Goal: Information Seeking & Learning: Learn about a topic

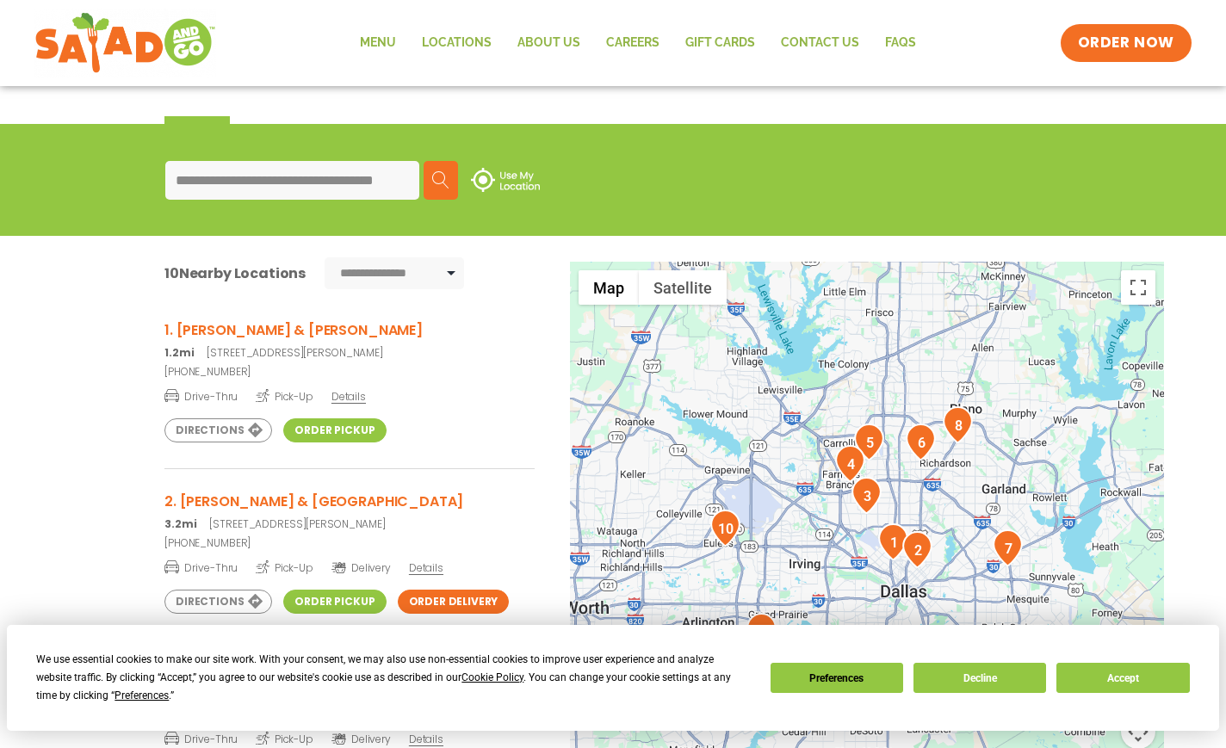
scroll to position [172, 0]
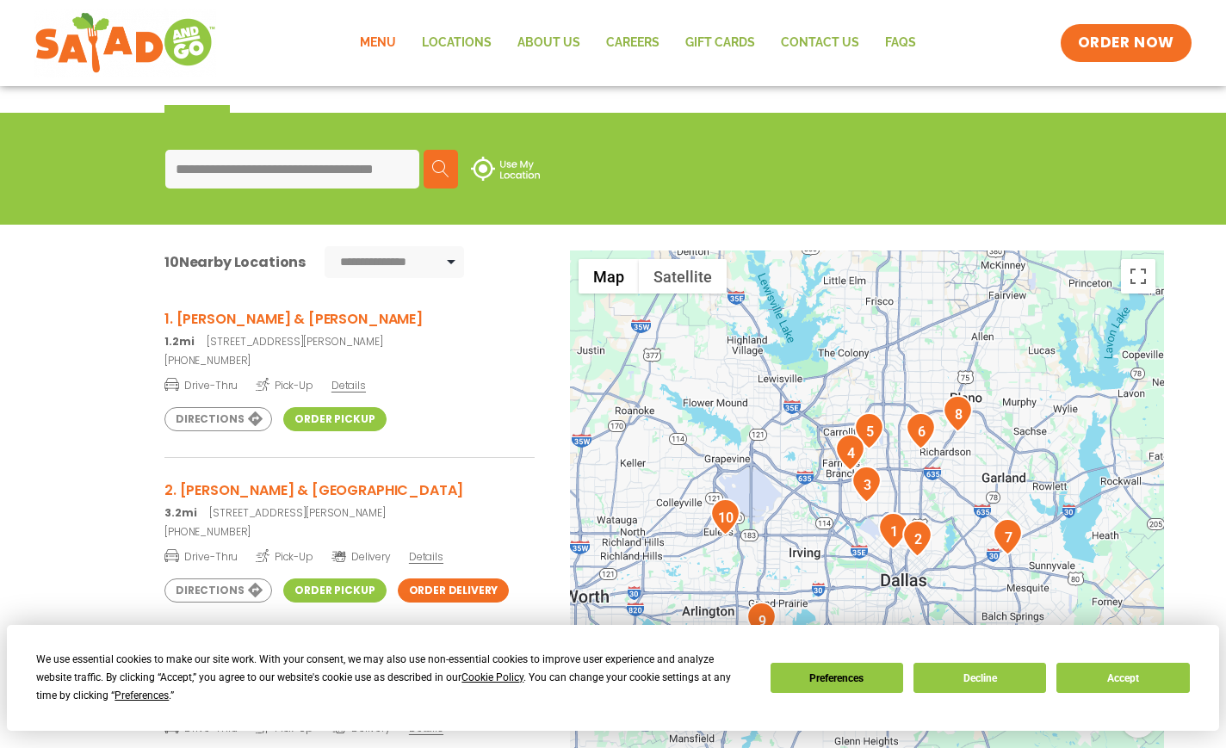
click at [389, 42] on link "Menu" at bounding box center [378, 43] width 62 height 40
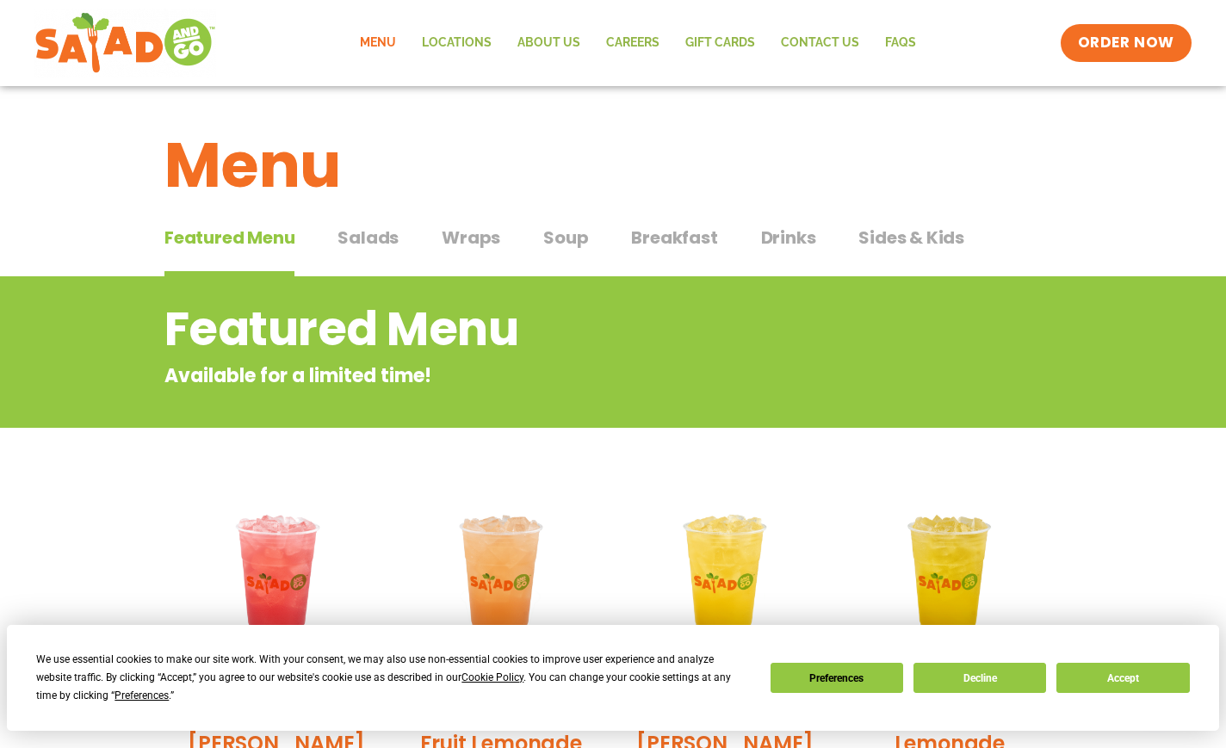
click at [469, 240] on span "Wraps" at bounding box center [471, 238] width 59 height 26
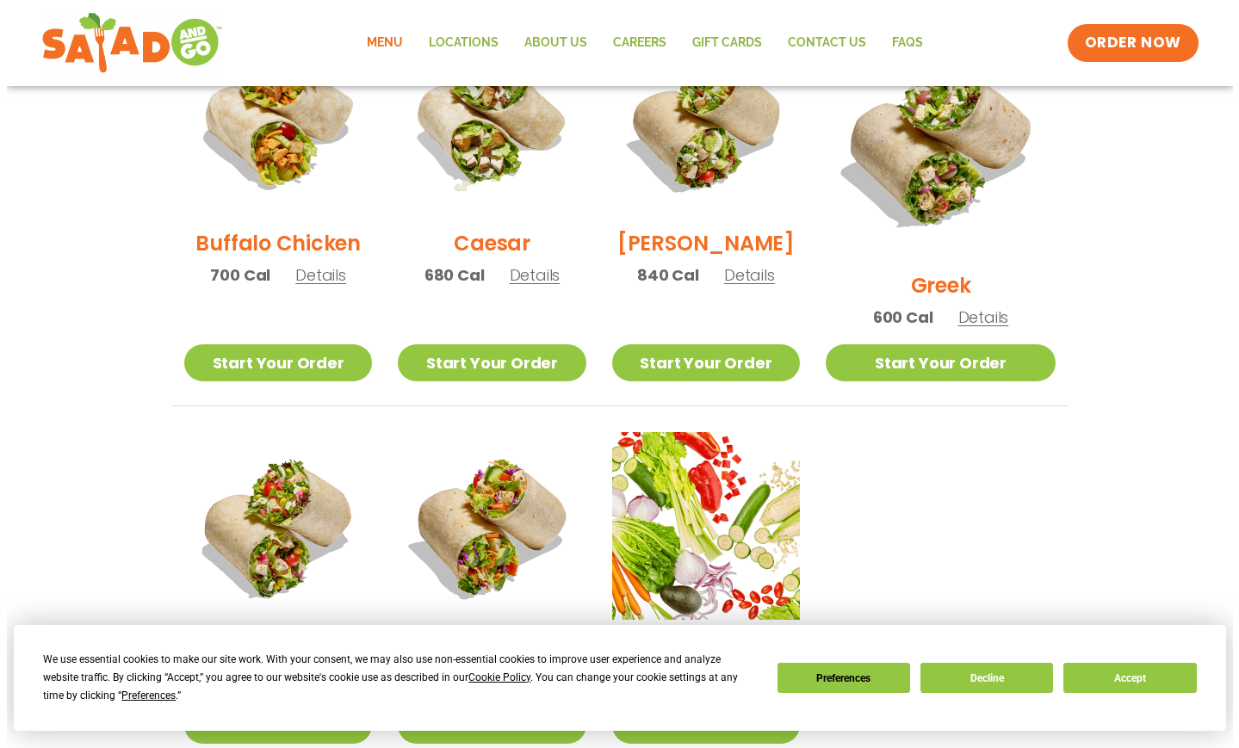
scroll to position [1119, 0]
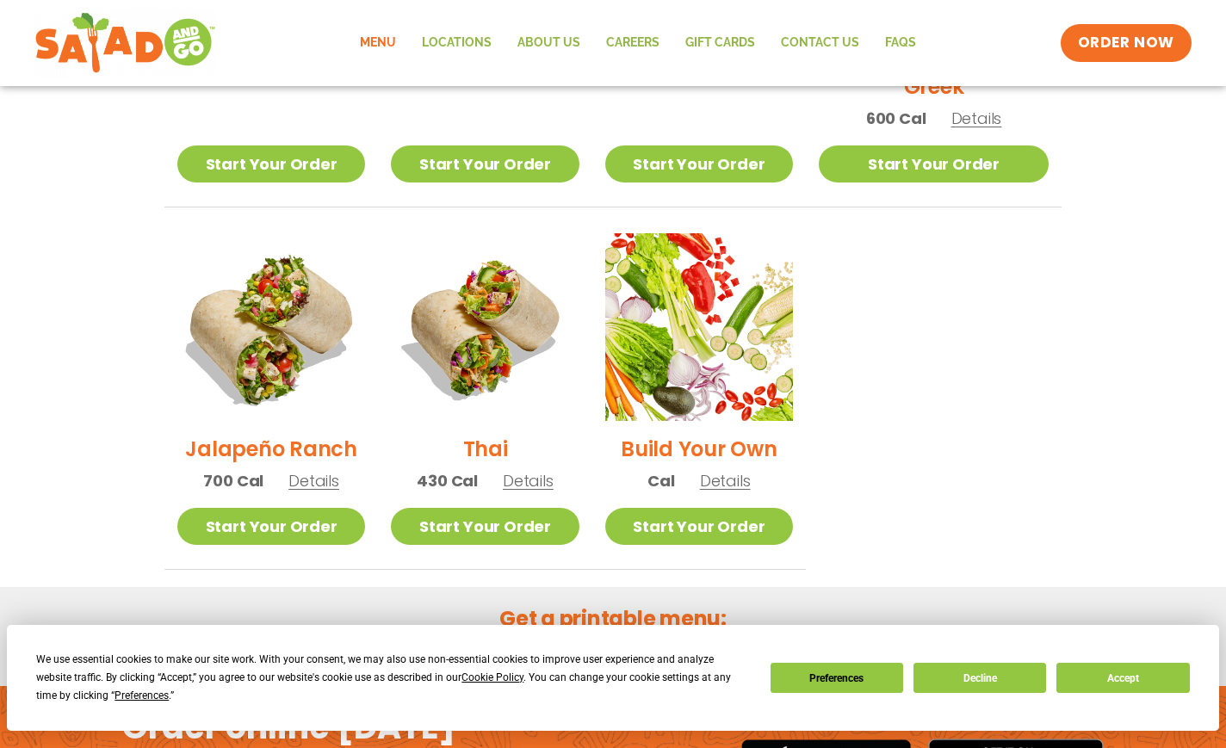
click at [255, 348] on img at bounding box center [271, 327] width 220 height 220
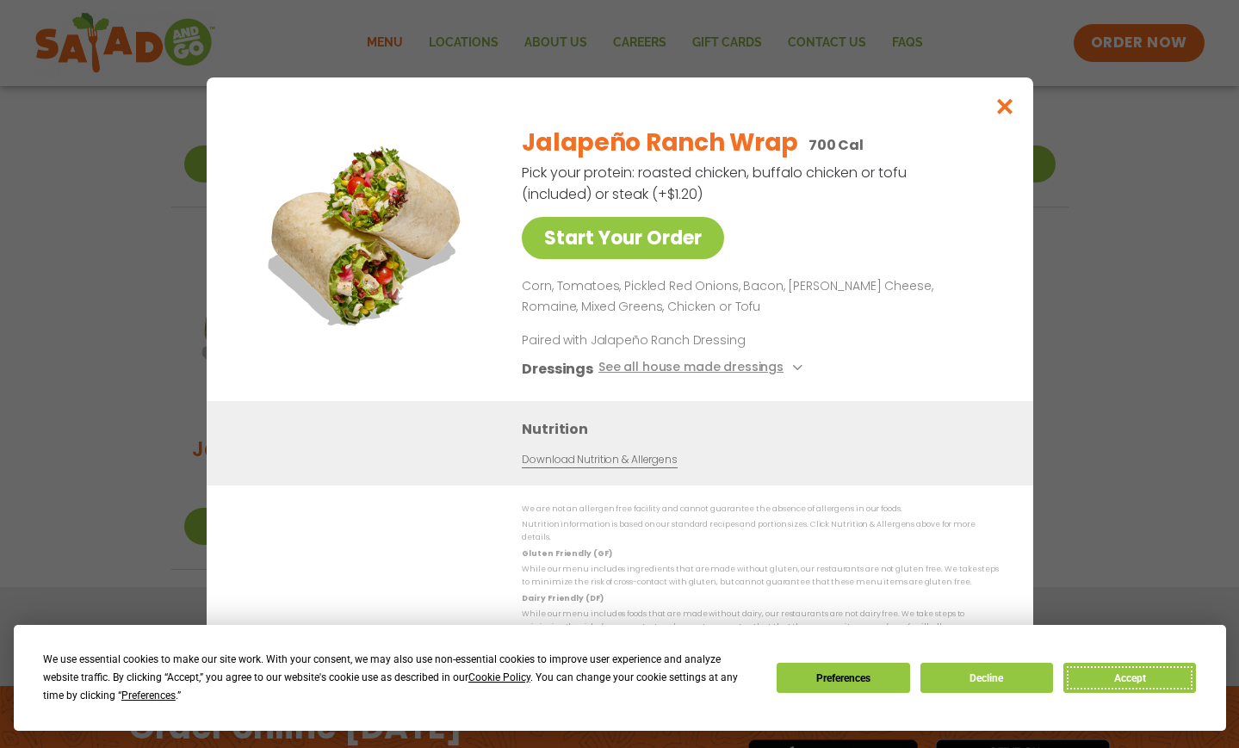
click at [1141, 679] on button "Accept" at bounding box center [1129, 678] width 133 height 30
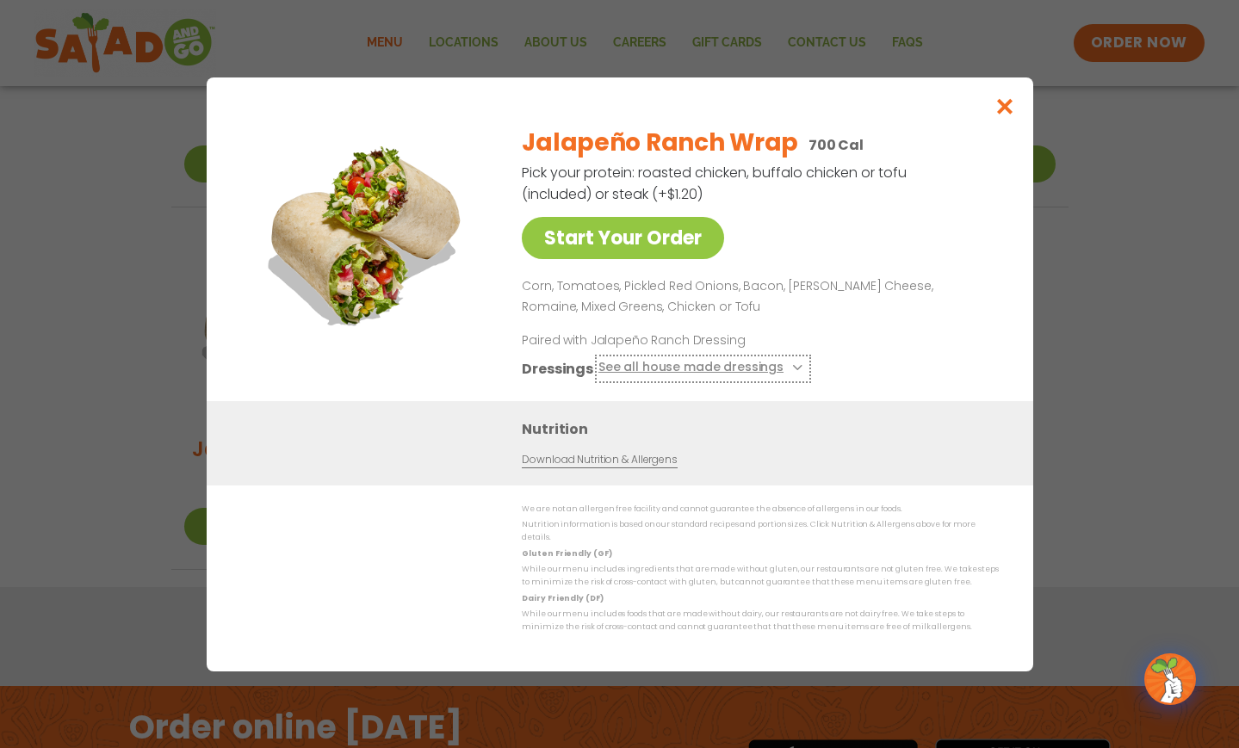
click at [792, 371] on icon at bounding box center [795, 367] width 7 height 7
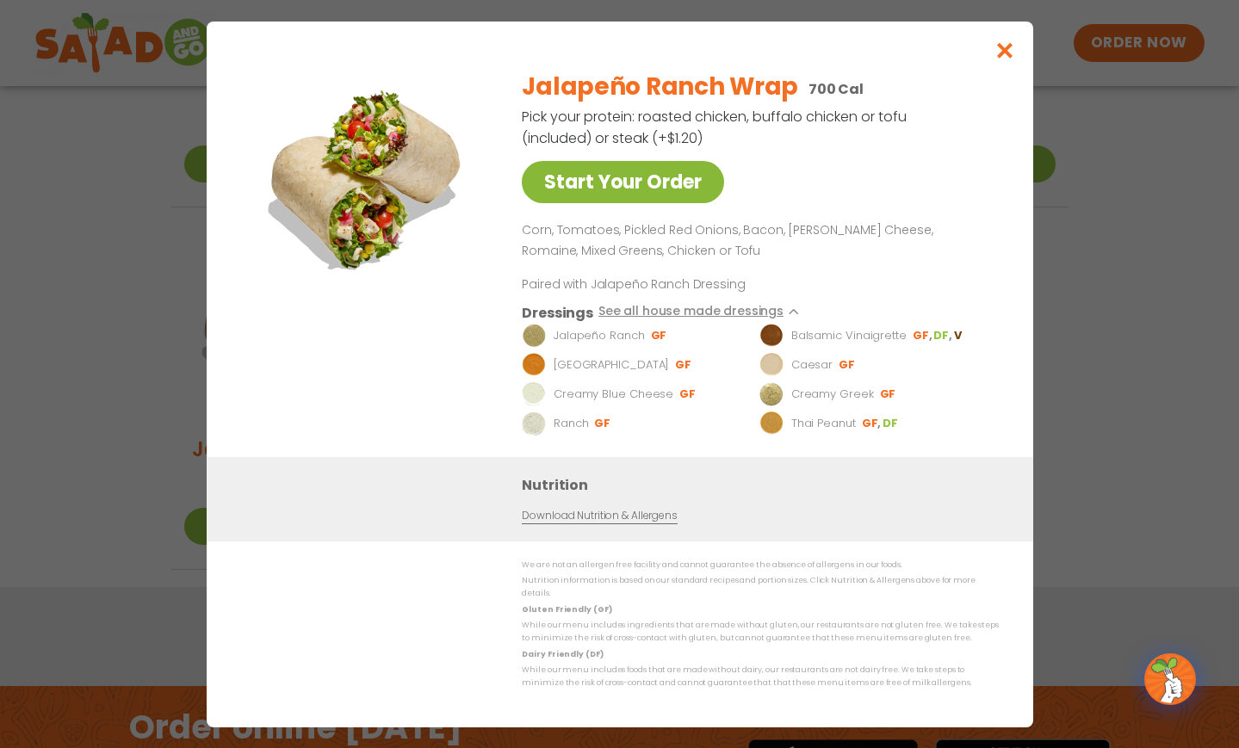
click at [600, 189] on link "Start Your Order" at bounding box center [623, 182] width 202 height 42
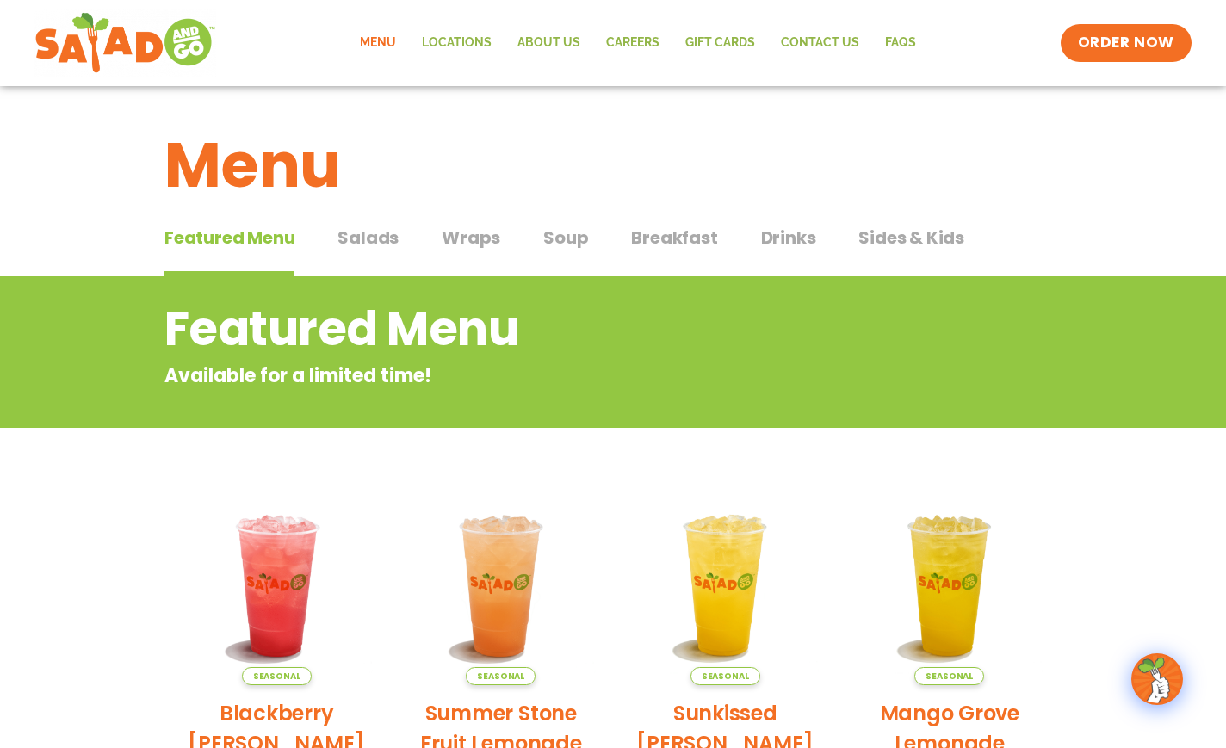
click at [374, 241] on span "Salads" at bounding box center [367, 238] width 61 height 26
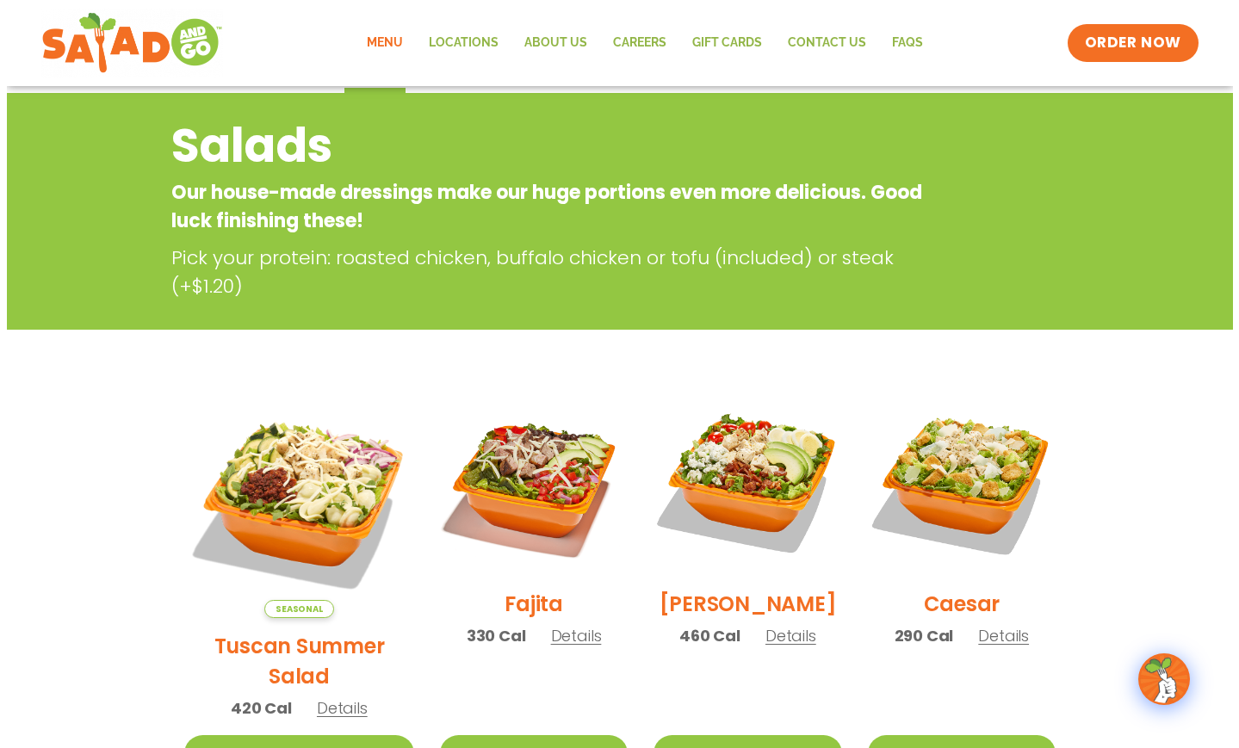
scroll to position [258, 0]
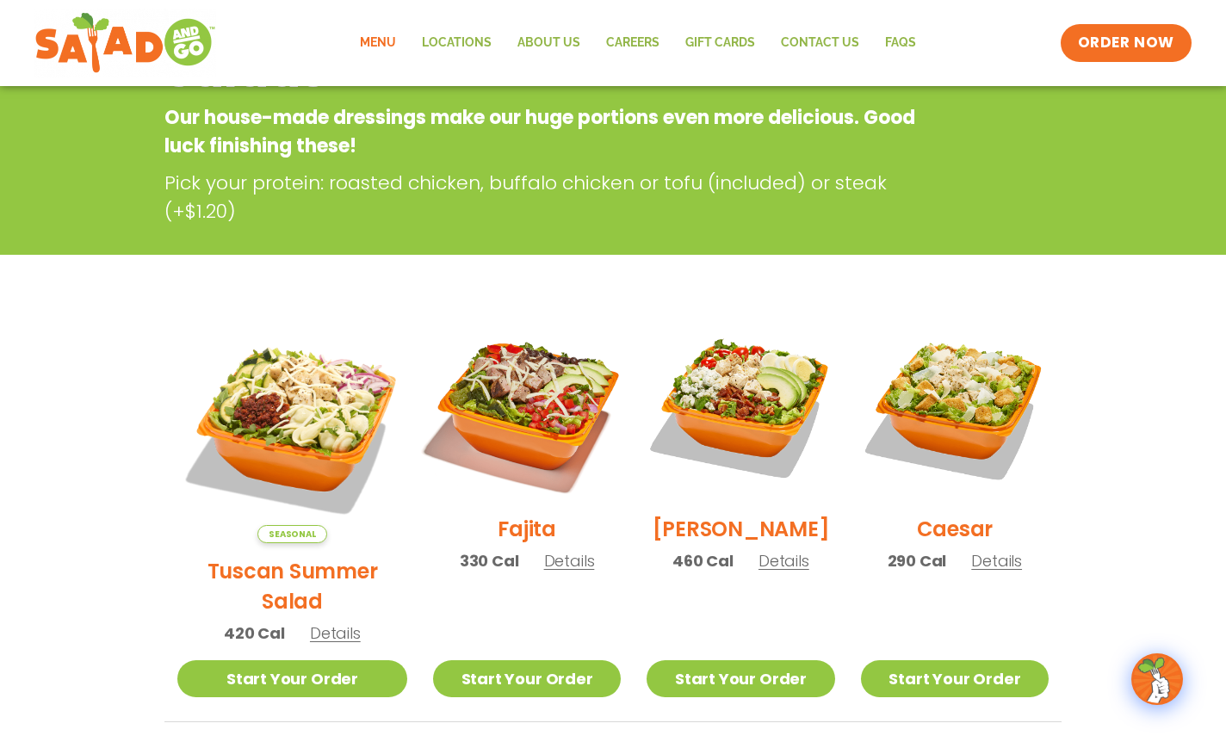
click at [529, 410] on img at bounding box center [527, 407] width 220 height 220
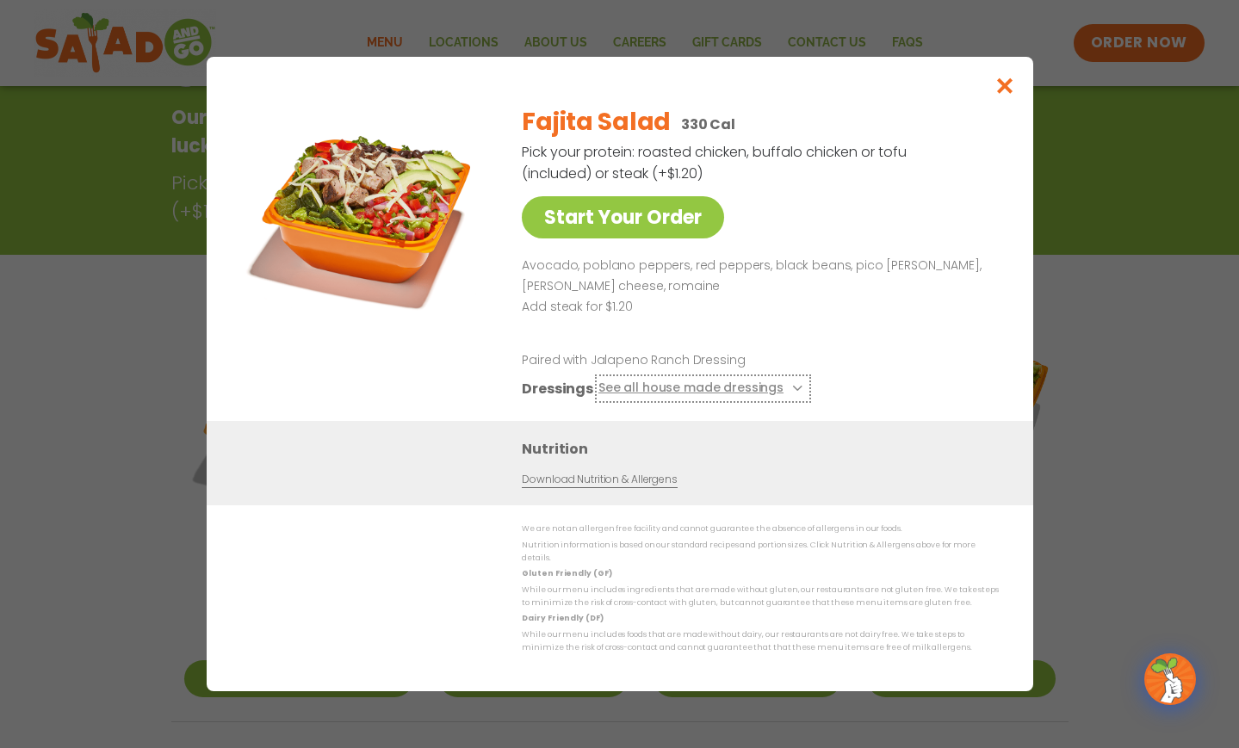
click at [792, 392] on icon at bounding box center [795, 388] width 7 height 7
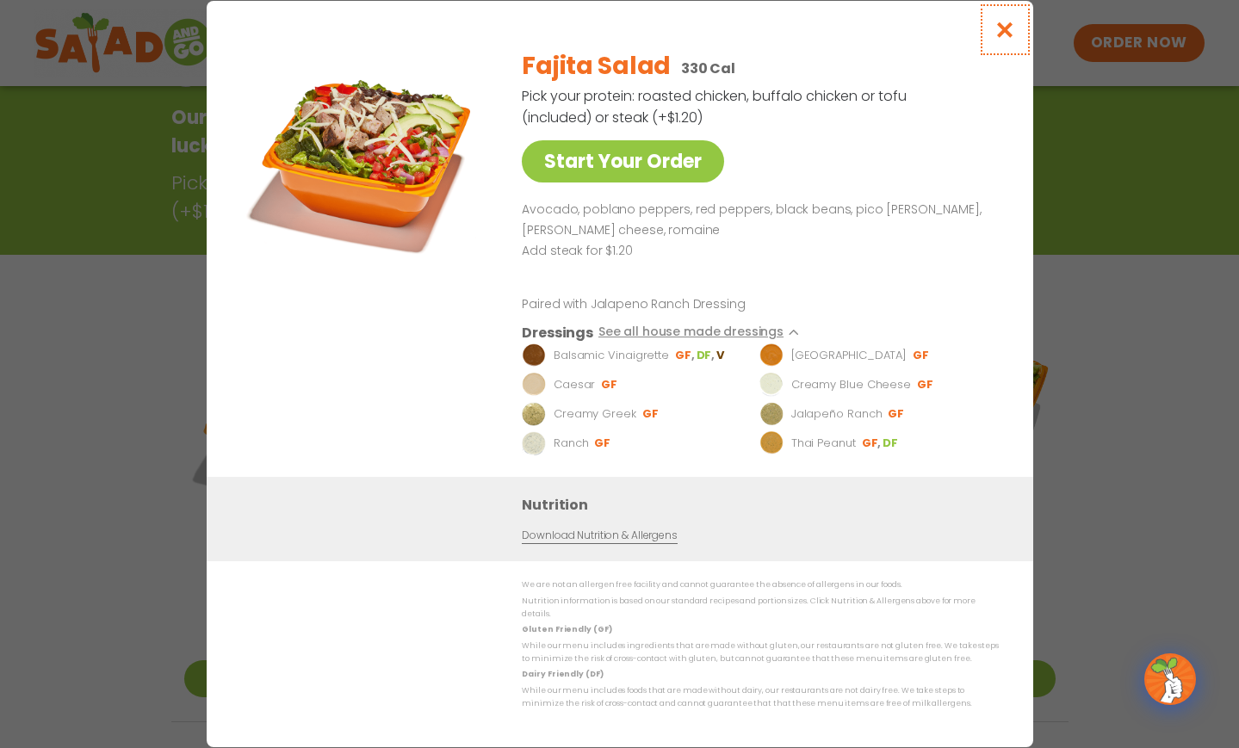
click at [1005, 39] on icon "Close modal" at bounding box center [1004, 30] width 22 height 18
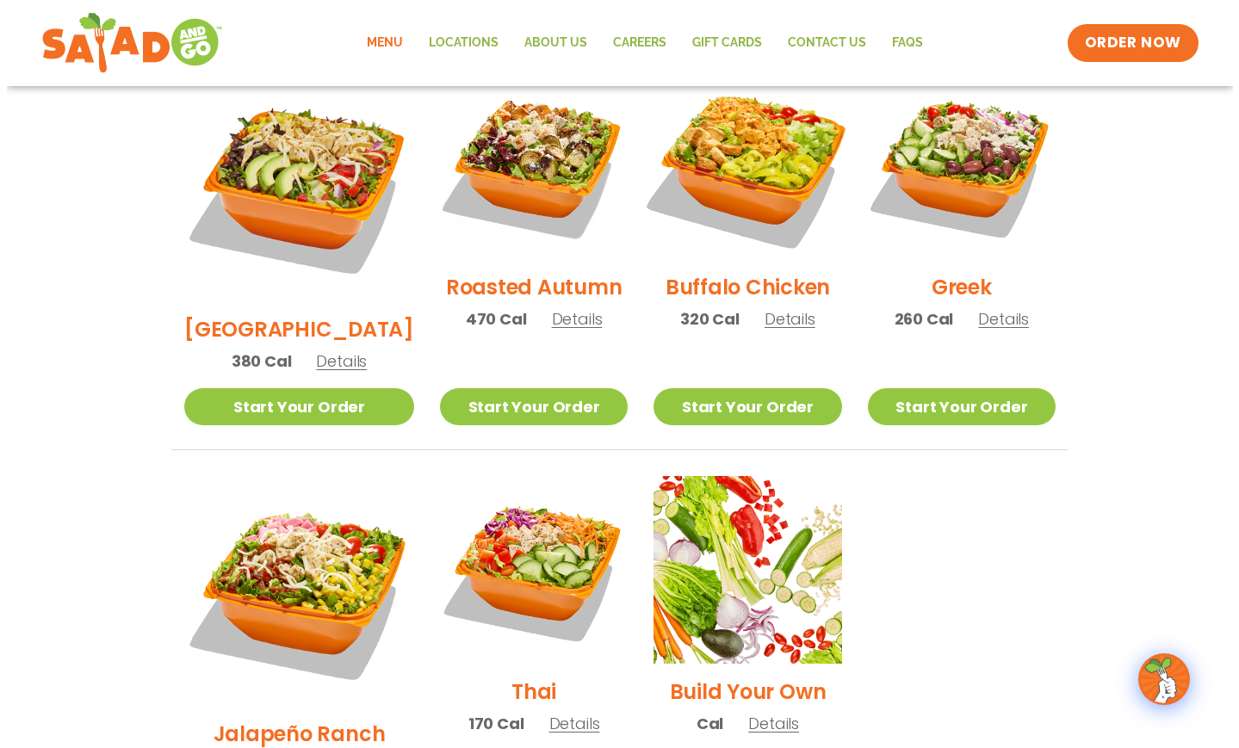
scroll to position [965, 0]
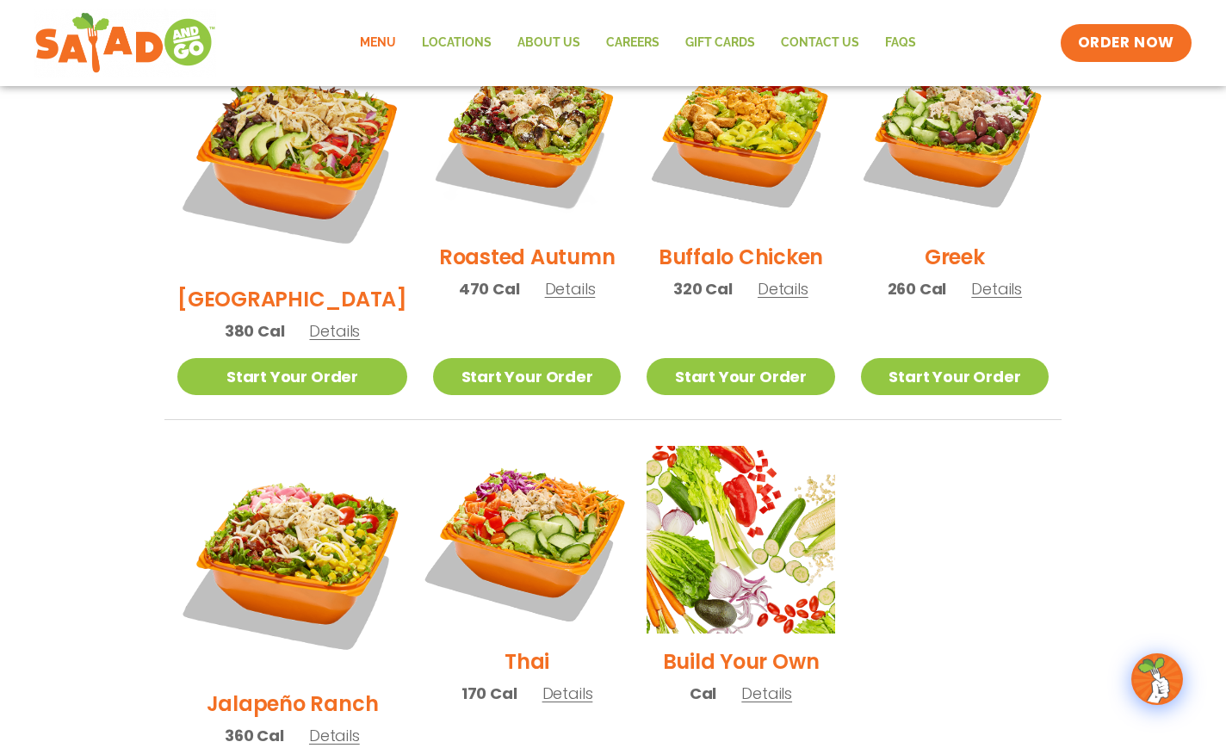
click at [471, 482] on img at bounding box center [527, 540] width 220 height 220
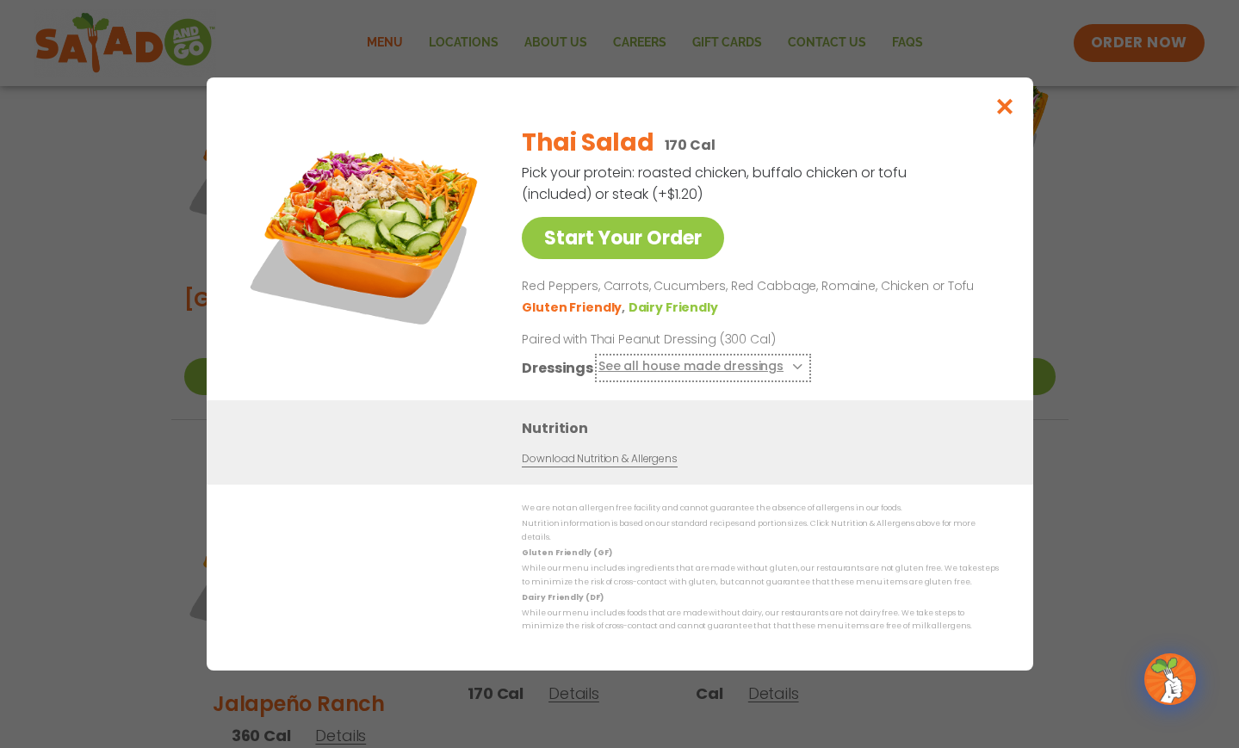
click at [792, 370] on icon at bounding box center [795, 366] width 7 height 7
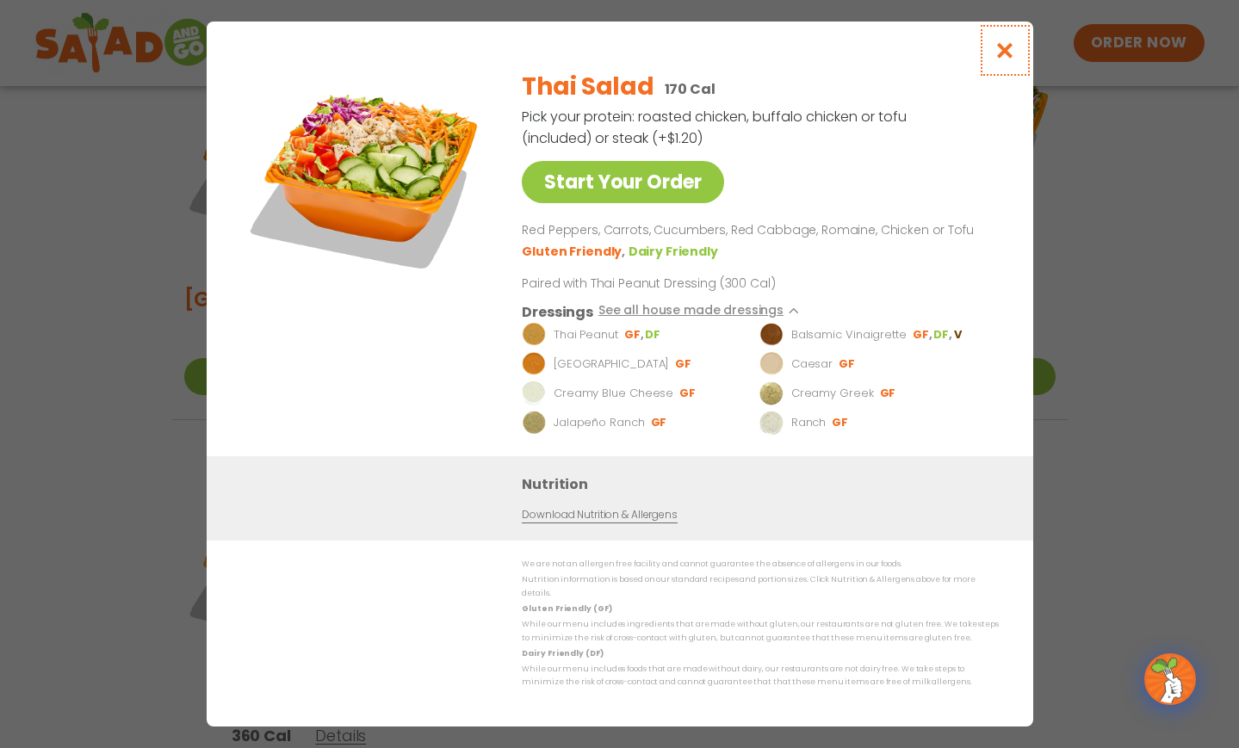
click at [999, 59] on icon "Close modal" at bounding box center [1004, 50] width 22 height 18
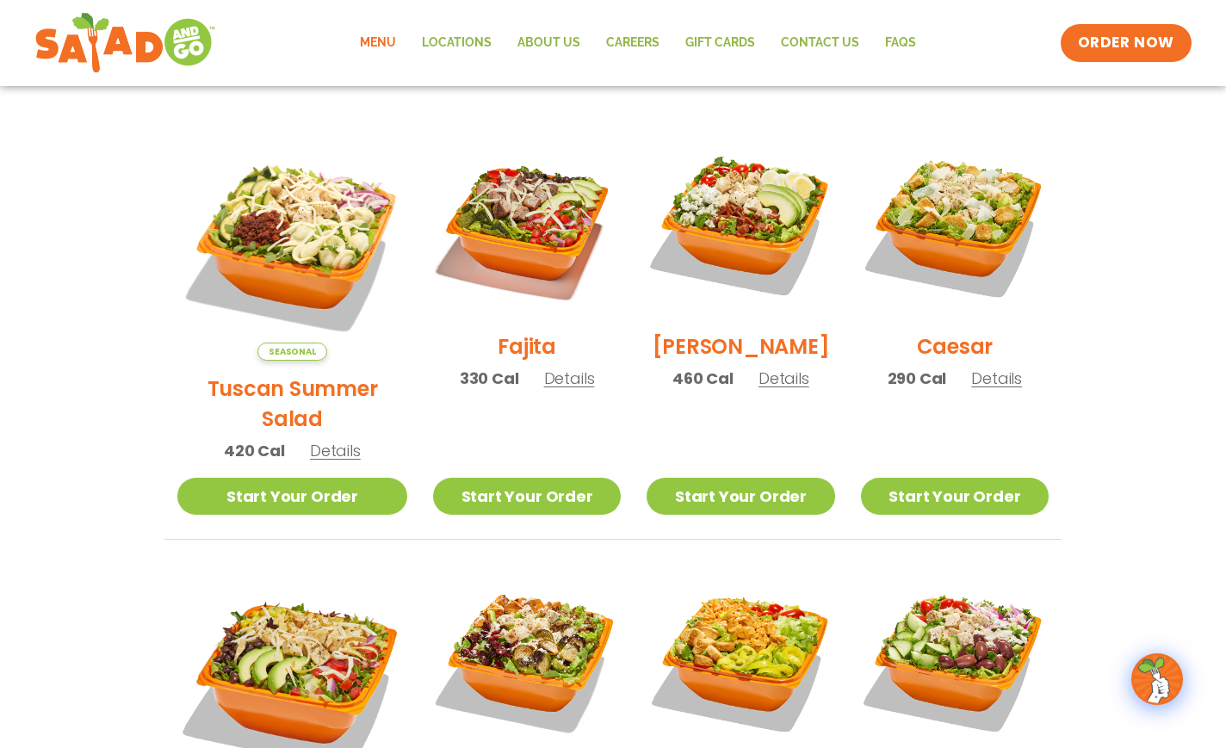
scroll to position [431, 0]
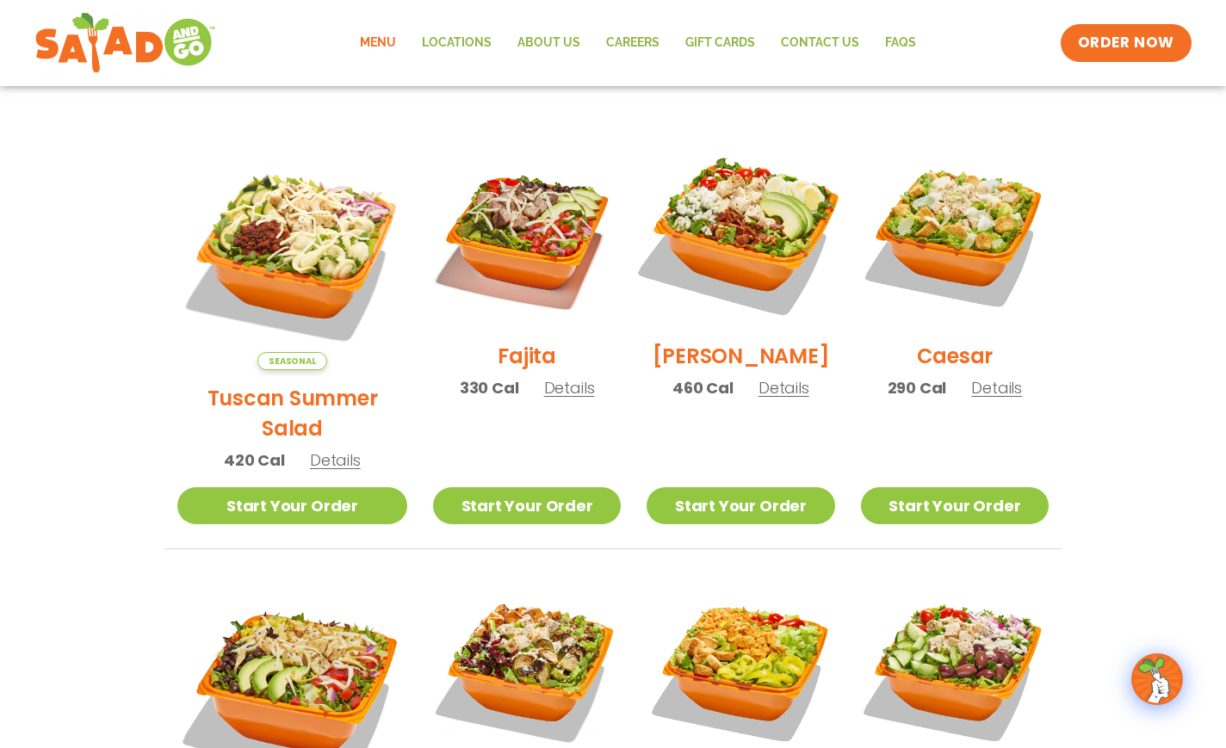
click at [743, 252] on img at bounding box center [740, 234] width 220 height 220
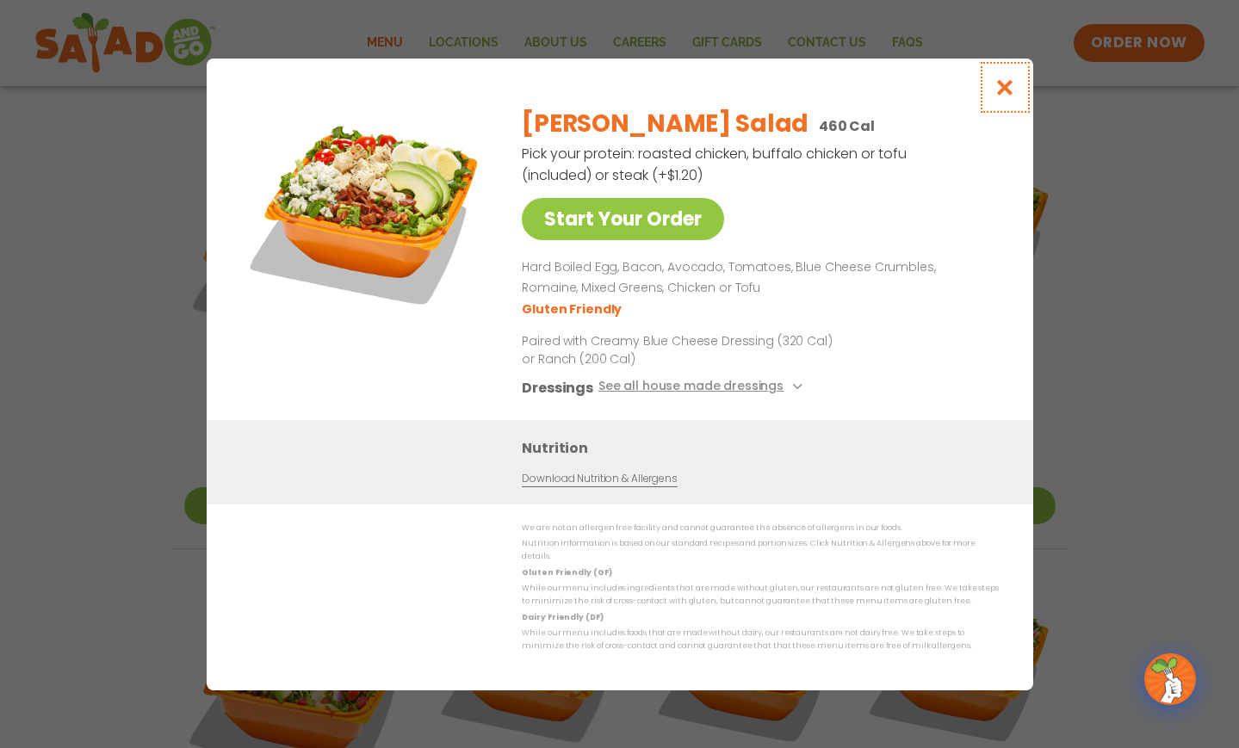
click at [999, 96] on icon "Close modal" at bounding box center [1004, 87] width 22 height 18
